Goal: Check status: Check status

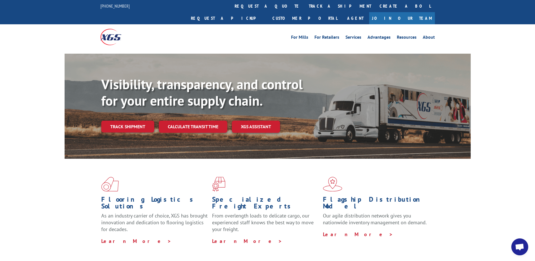
drag, startPoint x: 128, startPoint y: 113, endPoint x: 140, endPoint y: 123, distance: 15.6
click at [128, 121] on link "Track shipment" at bounding box center [127, 127] width 53 height 12
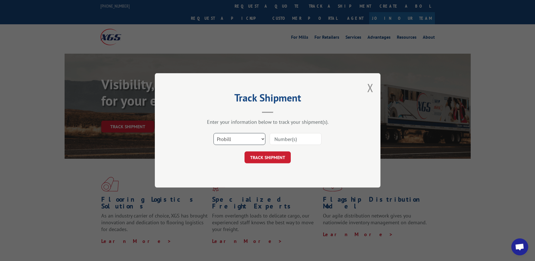
click at [262, 136] on select "Select category... Probill BOL PO" at bounding box center [240, 139] width 52 height 12
select select "bol"
click at [214, 133] on select "Select category... Probill BOL PO" at bounding box center [240, 139] width 52 height 12
click at [276, 139] on input at bounding box center [296, 139] width 52 height 12
type input "2877155"
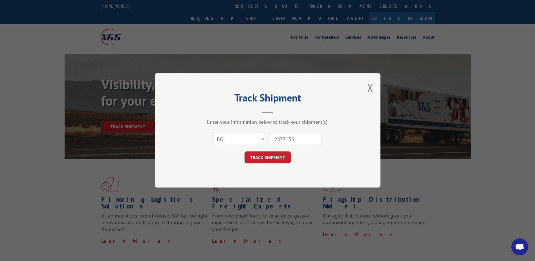
click button "TRACK SHIPMENT" at bounding box center [268, 158] width 46 height 12
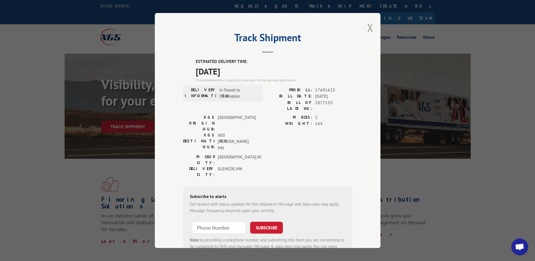
click at [368, 27] on button "Close modal" at bounding box center [370, 27] width 6 height 15
